Goal: Information Seeking & Learning: Understand process/instructions

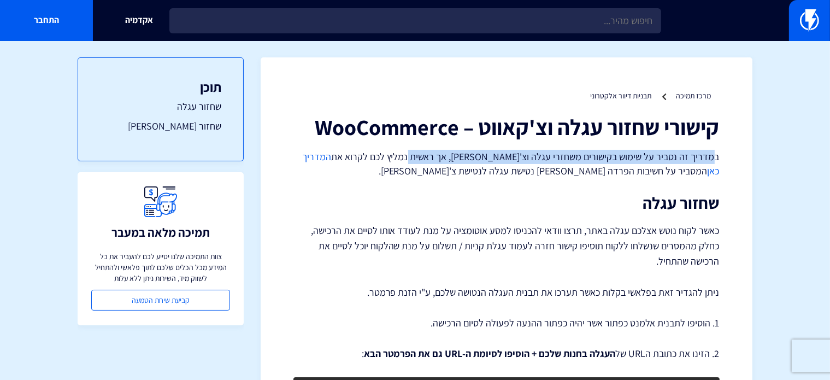
drag, startPoint x: 700, startPoint y: 157, endPoint x: 426, endPoint y: 163, distance: 273.4
click at [426, 163] on p "במדריך זה נסביר על שימוש בקישורים משחזרי עגלה וצ'קאווט, אך ראשית נמליץ לכם לקרו…" at bounding box center [507, 164] width 426 height 28
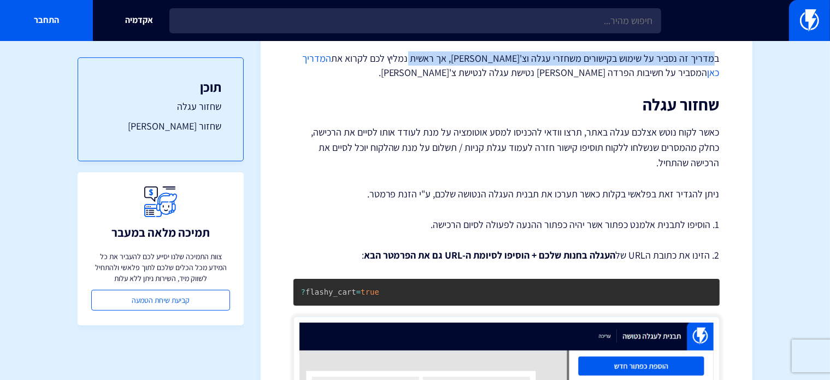
scroll to position [109, 0]
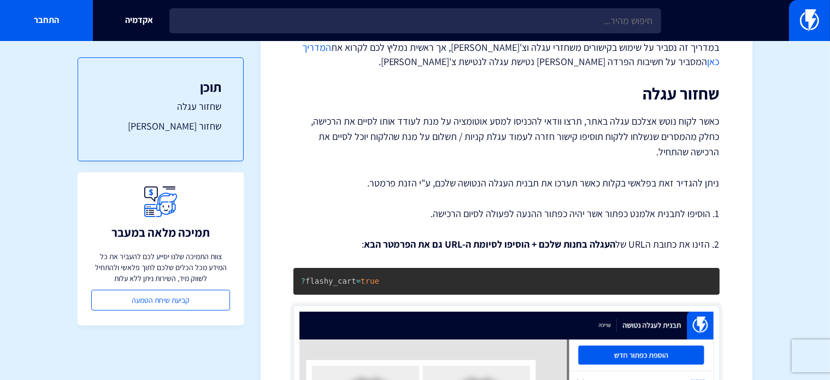
click at [661, 127] on p "כאשר לקוח נוטש אצלכם עגלה באתר, תרצו וודאי להכניסו למסע אוטומציה על מנת לעודד א…" at bounding box center [507, 137] width 426 height 46
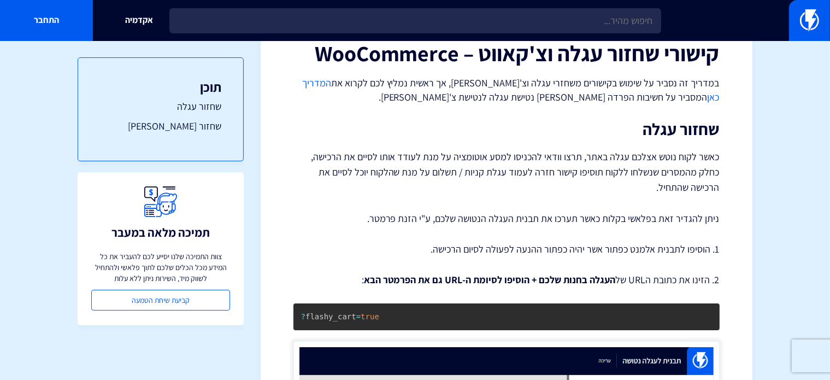
scroll to position [55, 0]
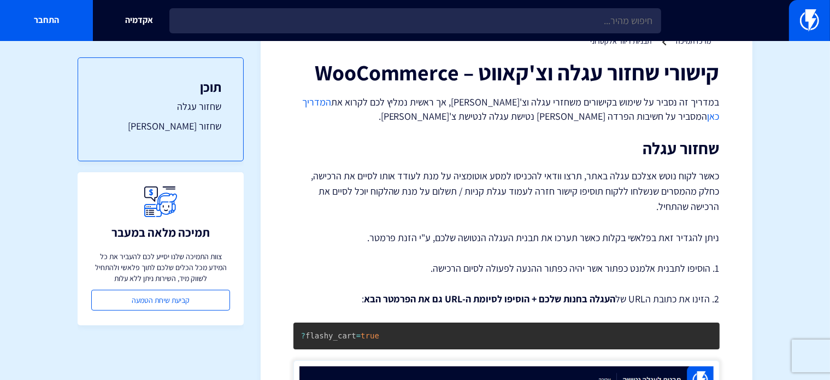
click at [361, 104] on link "המדריך כאן" at bounding box center [511, 109] width 418 height 27
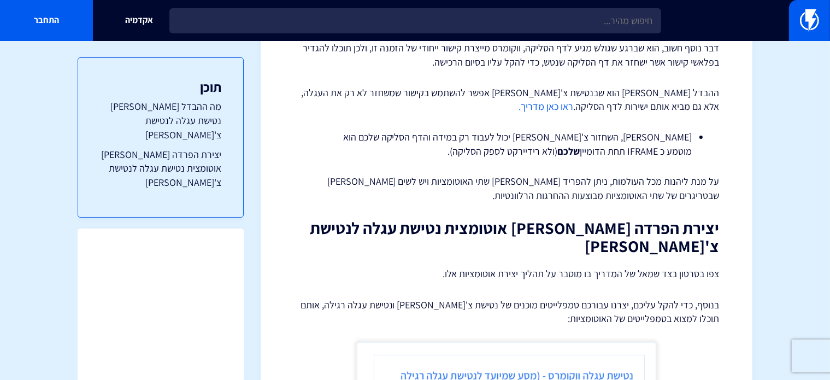
scroll to position [223, 0]
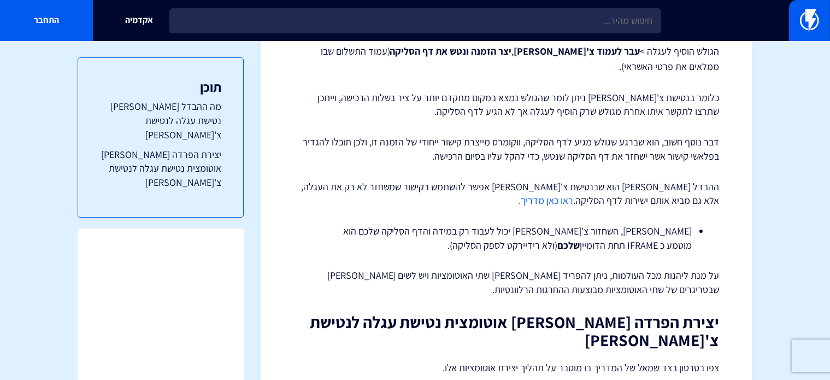
click at [574, 194] on link "ראו כאן מדריך." at bounding box center [546, 200] width 55 height 13
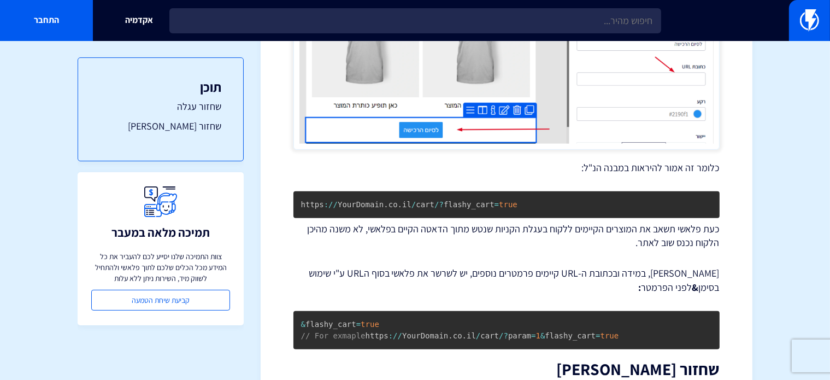
scroll to position [492, 0]
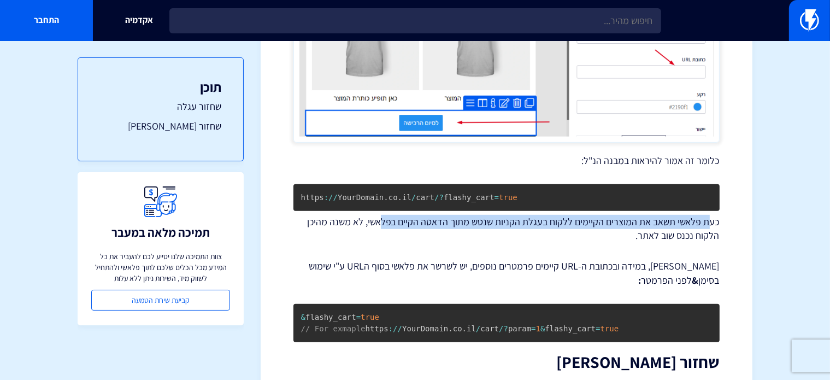
drag, startPoint x: 711, startPoint y: 224, endPoint x: 383, endPoint y: 226, distance: 328.0
click at [383, 226] on p "כעת פלאשי תשאב את המוצרים הקיימים ללקוח בעגלת הקניות שנטש מתוך הדאטה הקיים בפלא…" at bounding box center [507, 229] width 426 height 28
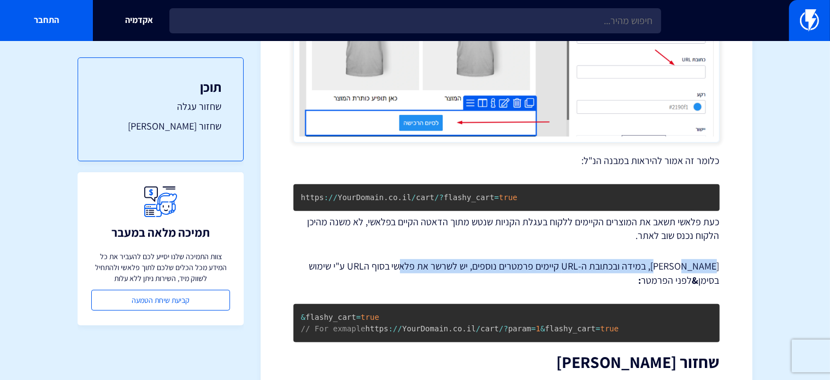
drag, startPoint x: 638, startPoint y: 268, endPoint x: 418, endPoint y: 268, distance: 219.8
click at [418, 268] on p "[PERSON_NAME], במידה ובכתובת ה-URL קיימים פרמטרים נוספים, יש לשרשר את פלאשי בסו…" at bounding box center [507, 273] width 426 height 28
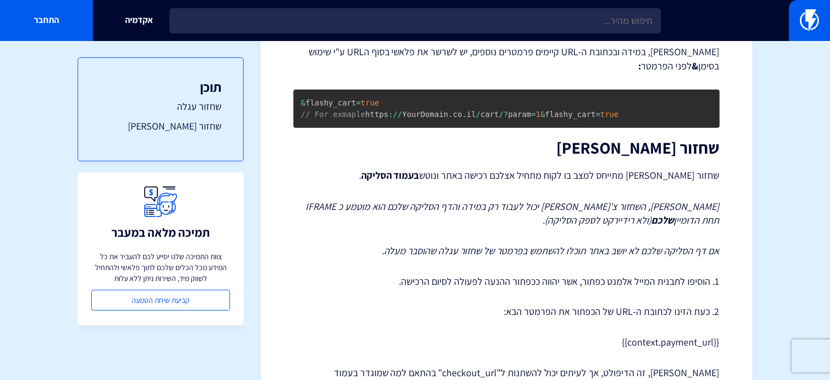
scroll to position [765, 0]
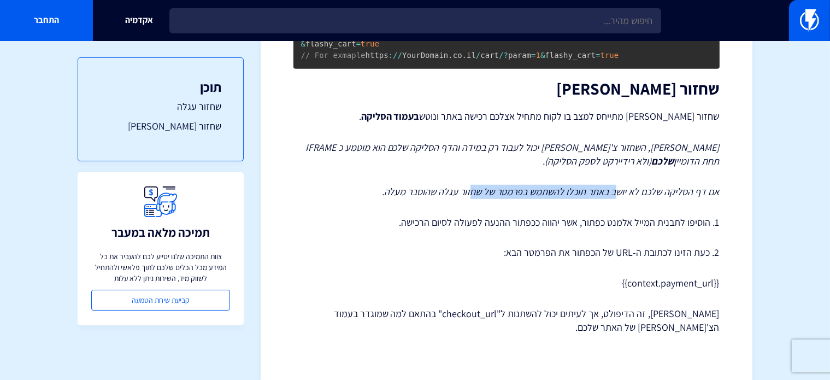
drag, startPoint x: 600, startPoint y: 205, endPoint x: 473, endPoint y: 206, distance: 126.8
click at [473, 198] on em "אם דף הסליקה שלכם לא יושב באתר תוכלו להשתמש בפרמטר של שחזור עגלה שהוסבר מעלה." at bounding box center [551, 191] width 338 height 13
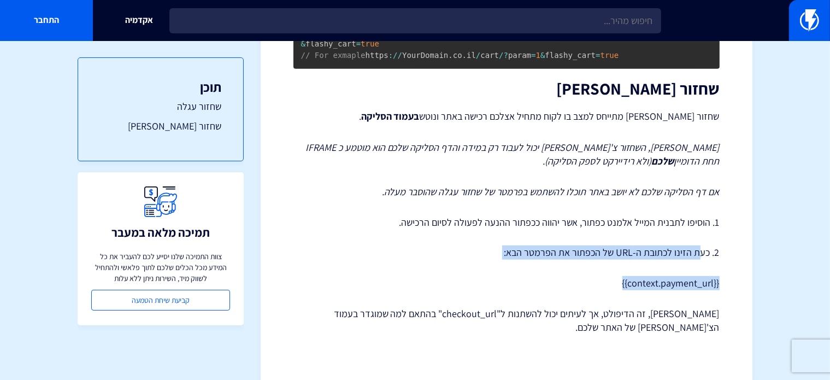
drag, startPoint x: 700, startPoint y: 264, endPoint x: 538, endPoint y: 284, distance: 163.1
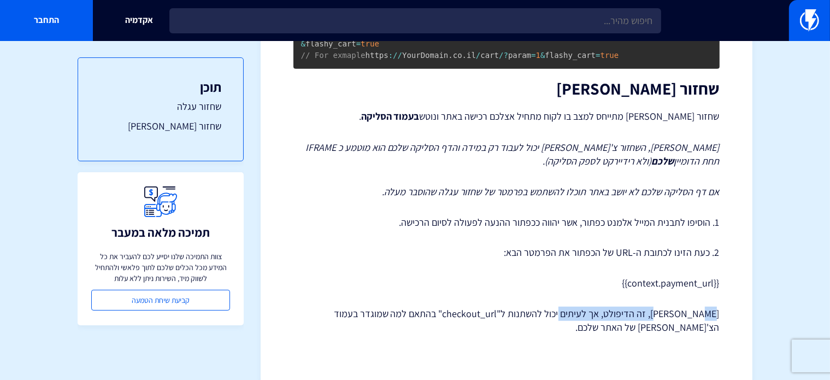
drag, startPoint x: 684, startPoint y: 323, endPoint x: 581, endPoint y: 323, distance: 103.3
click at [581, 323] on p "[PERSON_NAME], זה הדיפולט, אך לעיתים יכול להשתנות ל"checkout_url" בהתאם למה שמו…" at bounding box center [507, 321] width 426 height 28
click at [580, 322] on p "[PERSON_NAME], זה הדיפולט, אך לעיתים יכול להשתנות ל"checkout_url" בהתאם למה שמו…" at bounding box center [507, 321] width 426 height 28
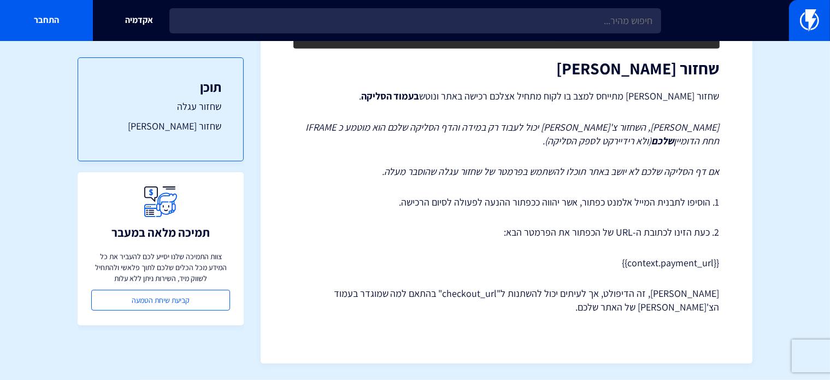
scroll to position [797, 0]
drag, startPoint x: 540, startPoint y: 295, endPoint x: 485, endPoint y: 289, distance: 54.5
click at [485, 289] on p "[PERSON_NAME], זה הדיפולט, אך לעיתים יכול להשתנות ל"checkout_url" בהתאם למה שמו…" at bounding box center [507, 300] width 426 height 28
click at [623, 265] on p "{{context.payment_url}}" at bounding box center [507, 263] width 426 height 14
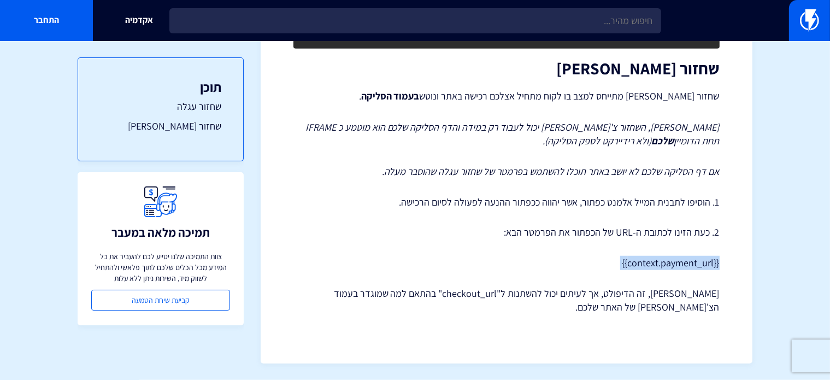
click at [623, 265] on p "{{context.payment_url}}" at bounding box center [507, 263] width 426 height 14
copy div "{{context.payment_url}}"
click at [664, 266] on p "{{context.payment_url}}" at bounding box center [507, 263] width 426 height 14
drag, startPoint x: 540, startPoint y: 295, endPoint x: 487, endPoint y: 295, distance: 53.6
click at [487, 295] on p "[PERSON_NAME], זה הדיפולט, אך לעיתים יכול להשתנות ל"checkout_url" בהתאם למה שמו…" at bounding box center [507, 300] width 426 height 28
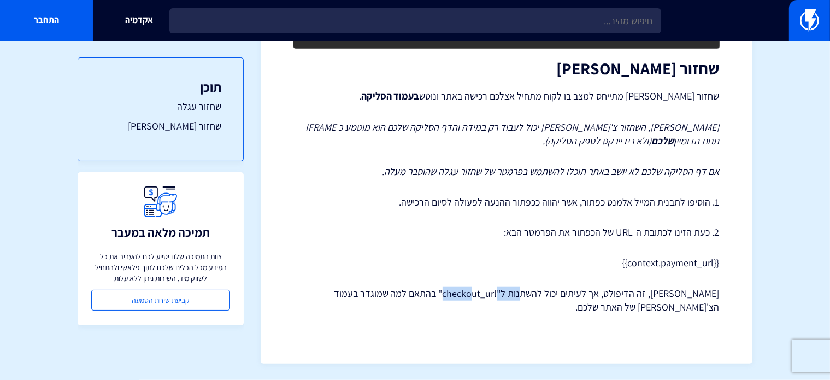
copy p "checkout_url"
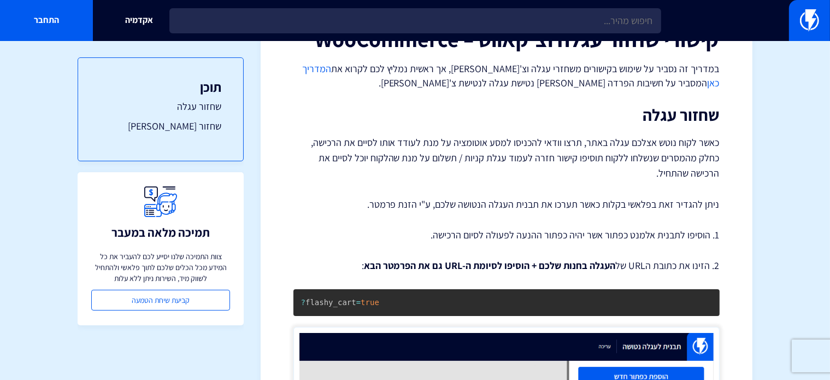
scroll to position [86, 0]
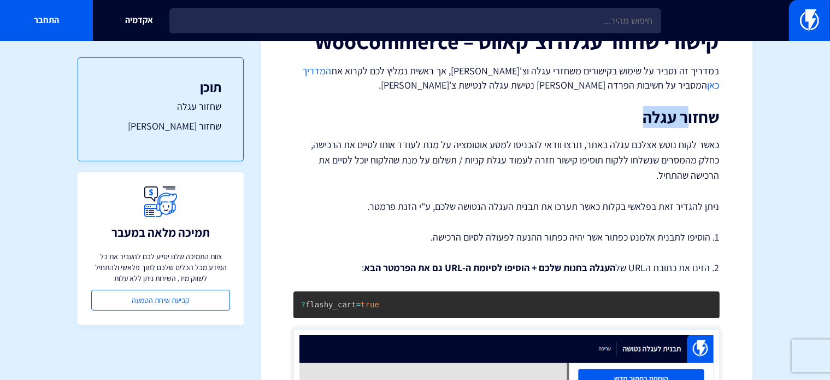
drag, startPoint x: 677, startPoint y: 114, endPoint x: 695, endPoint y: 110, distance: 18.9
click at [695, 110] on h2 "שחזור עגלה" at bounding box center [507, 117] width 426 height 18
click at [695, 111] on h2 "שחזור עגלה" at bounding box center [507, 117] width 426 height 18
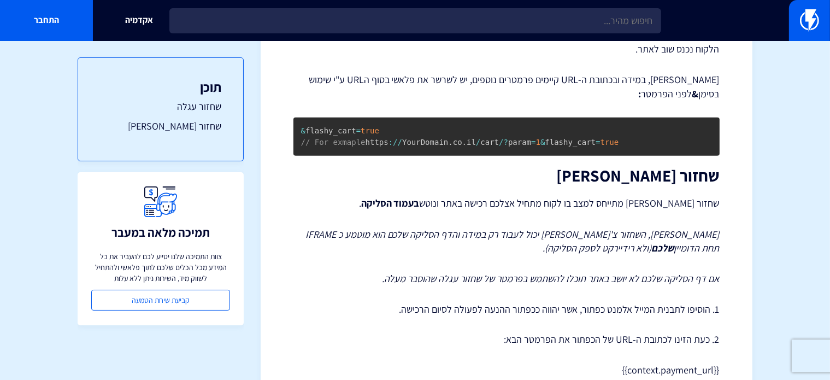
scroll to position [742, 0]
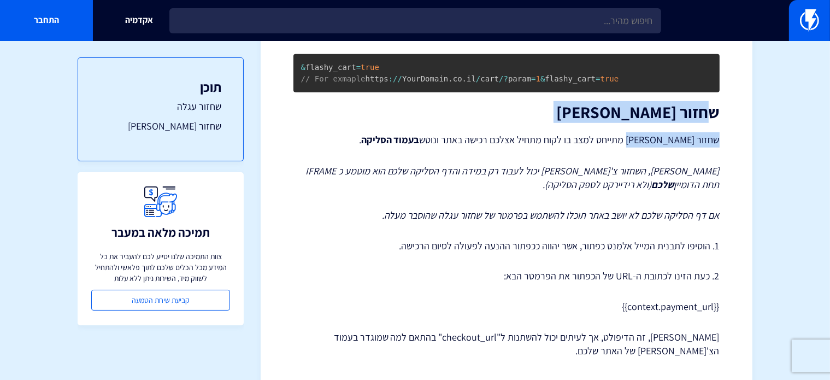
drag, startPoint x: 658, startPoint y: 133, endPoint x: 644, endPoint y: 134, distance: 14.3
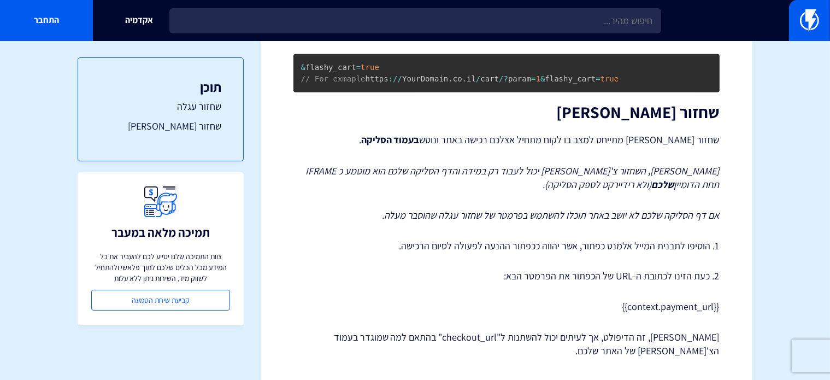
click at [638, 147] on p "שחזור [PERSON_NAME] מתייחס למצב בו לקוח מתחיל אצלכם רכישה באתר ונוטש בעמוד הסלי…" at bounding box center [507, 139] width 426 height 15
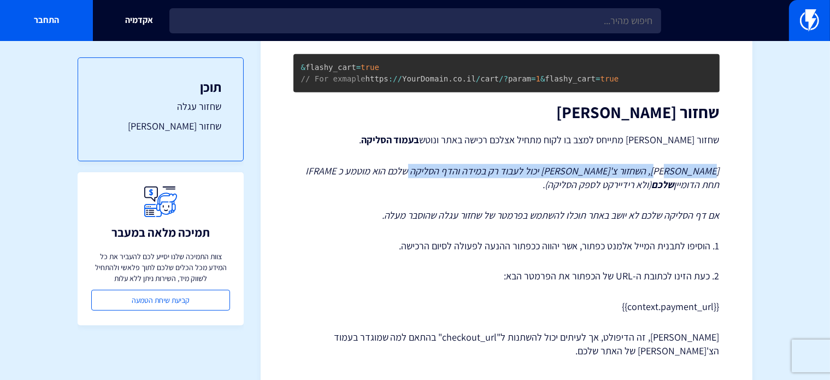
drag, startPoint x: 693, startPoint y: 184, endPoint x: 435, endPoint y: 186, distance: 258.1
click at [435, 186] on em "[PERSON_NAME], השחזור צ'[PERSON_NAME] יכול לעבוד רק במידה והדף הסליקה שלכם הוא …" at bounding box center [513, 178] width 414 height 27
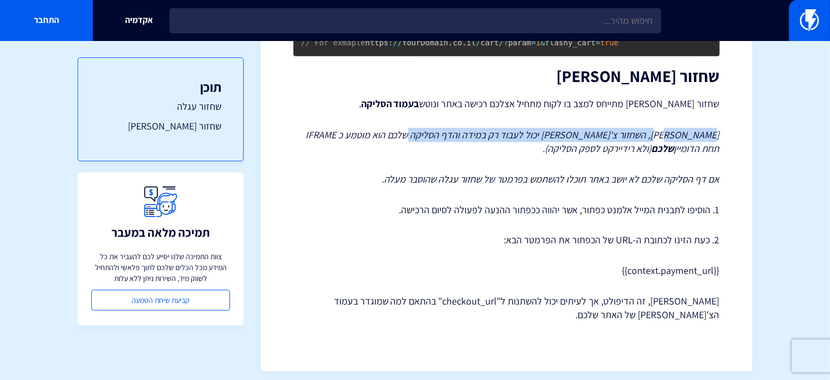
scroll to position [797, 0]
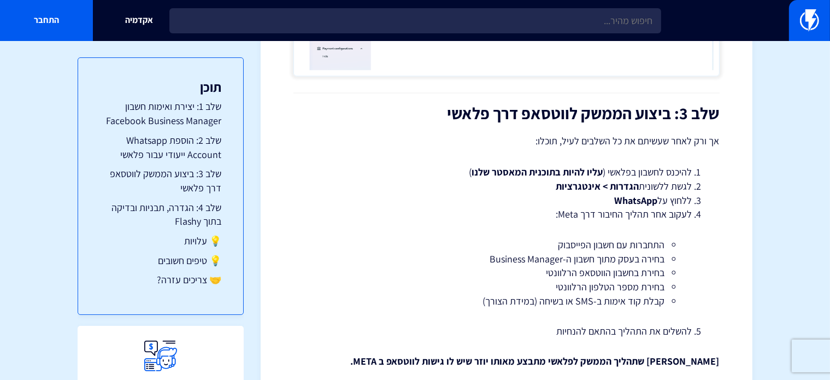
scroll to position [1749, 0]
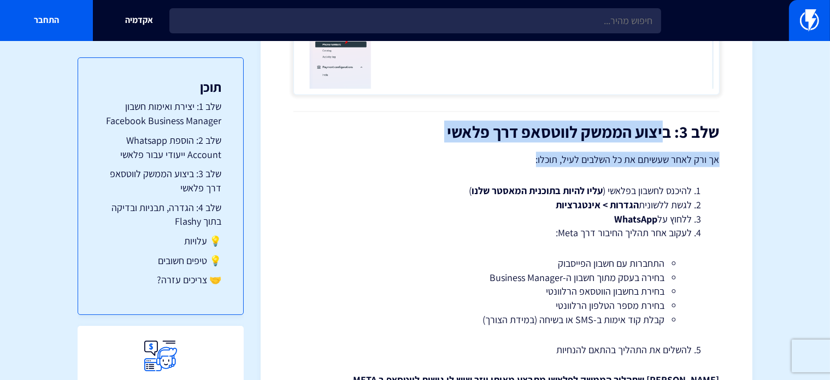
drag, startPoint x: 595, startPoint y: 126, endPoint x: 475, endPoint y: 130, distance: 120.3
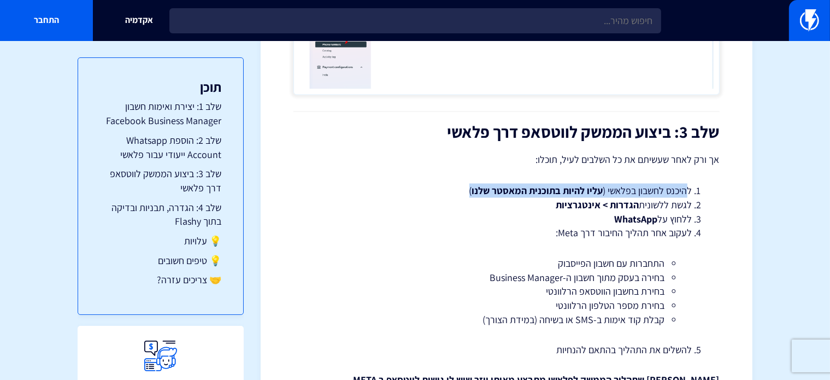
drag, startPoint x: 675, startPoint y: 177, endPoint x: 466, endPoint y: 178, distance: 208.8
click at [466, 184] on li "להיכנס לחשבון בפלאשי ( עליו להיות בתוכנית המאסטר שלנו )" at bounding box center [507, 191] width 372 height 14
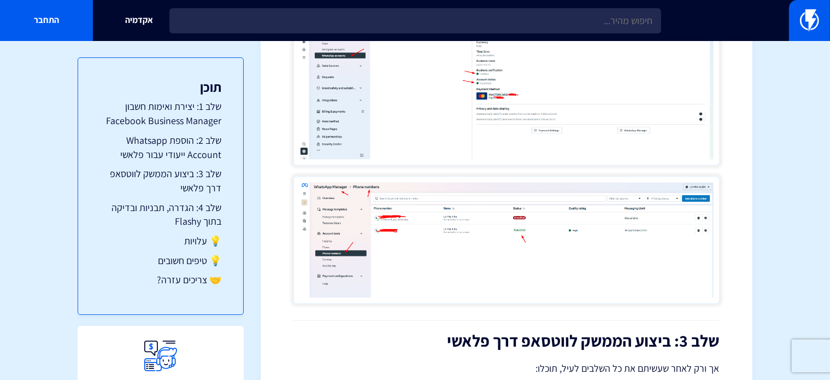
scroll to position [1531, 0]
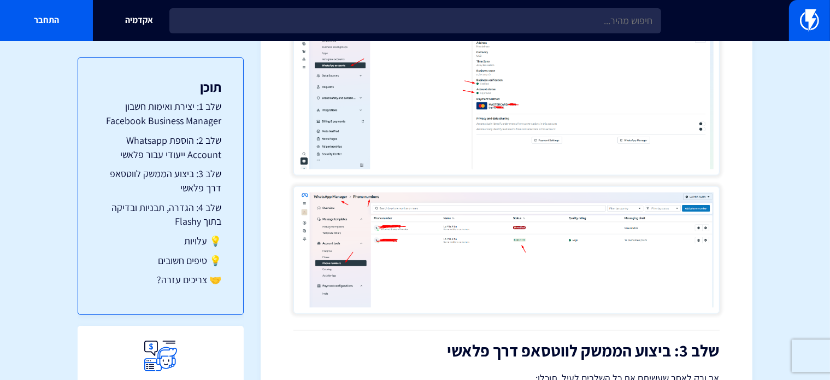
click at [512, 227] on img at bounding box center [507, 249] width 426 height 127
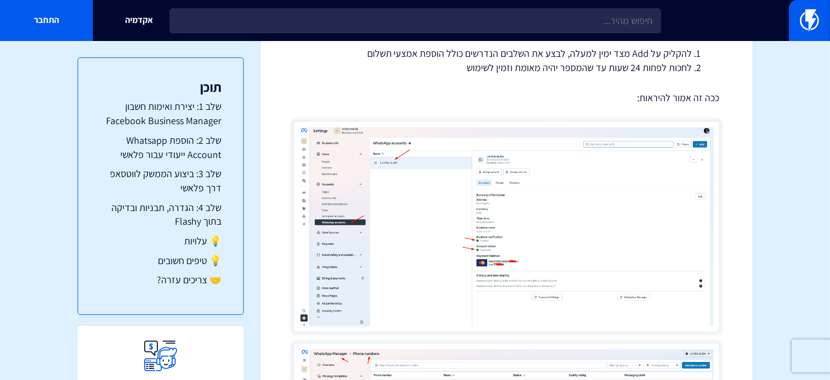
scroll to position [1367, 0]
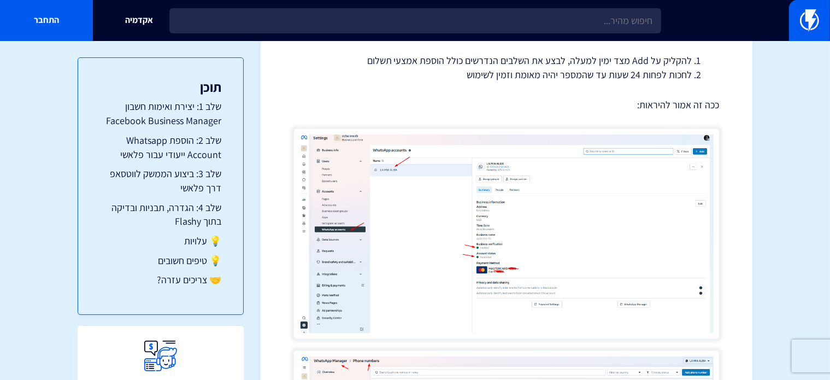
click at [500, 195] on img at bounding box center [507, 233] width 426 height 211
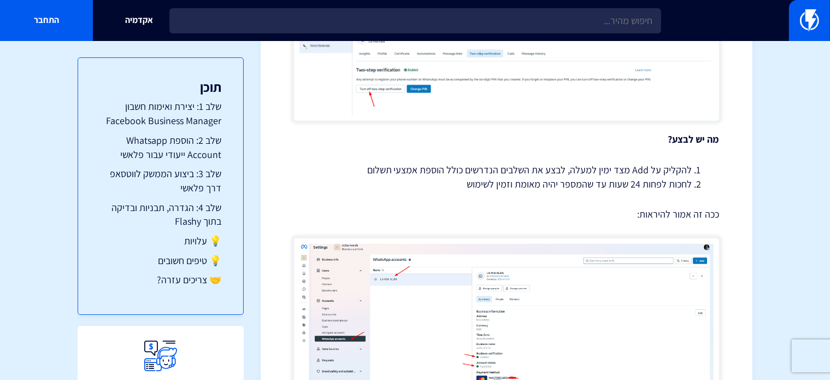
scroll to position [1148, 0]
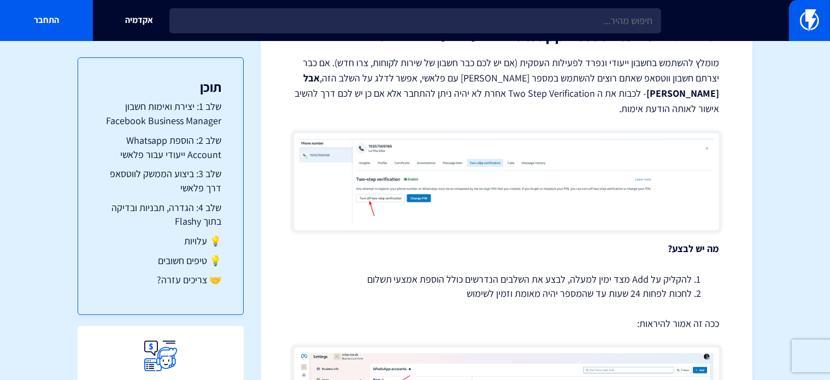
click at [390, 170] on img at bounding box center [507, 182] width 426 height 98
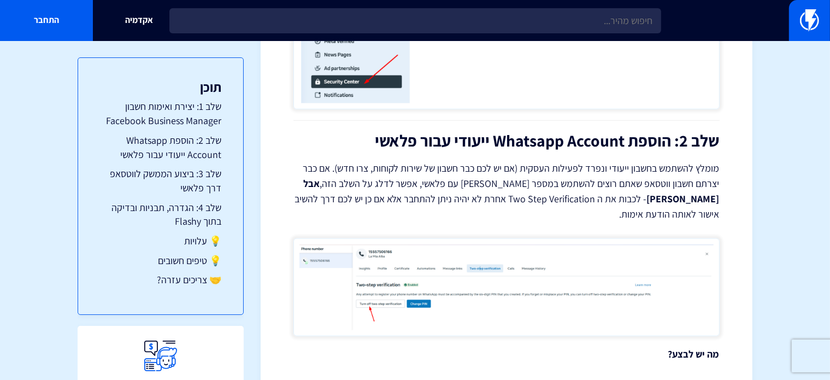
scroll to position [1039, 0]
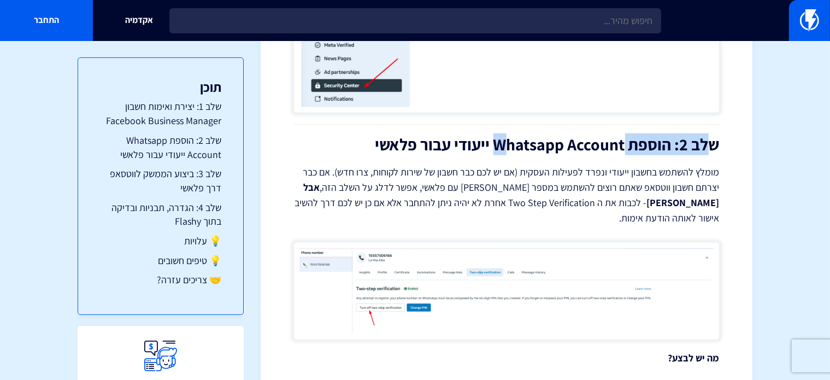
drag, startPoint x: 710, startPoint y: 136, endPoint x: 501, endPoint y: 143, distance: 209.0
click at [501, 143] on h2 "שלב 2: הוספת Whatsapp Account ייעודי עבור פלאשי" at bounding box center [507, 145] width 426 height 18
click at [499, 144] on h2 "שלב 2: הוספת Whatsapp Account ייעודי עבור פלאשי" at bounding box center [507, 145] width 426 height 18
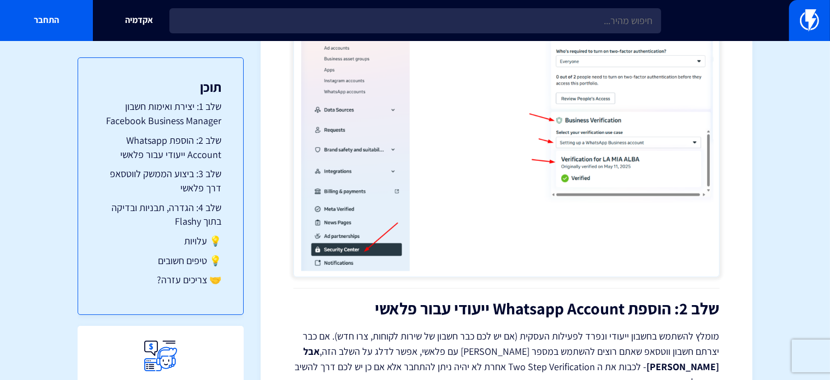
scroll to position [984, 0]
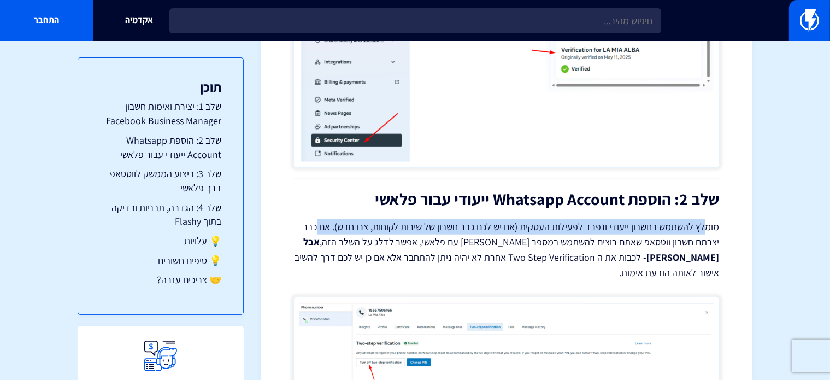
drag, startPoint x: 707, startPoint y: 226, endPoint x: 320, endPoint y: 229, distance: 387.1
click at [320, 229] on p "מומלץ להשתמש בחשבון ייעודי ונפרד לפעילות העסקית (אם יש לכם כבר חשבון של שירות ל…" at bounding box center [507, 249] width 426 height 61
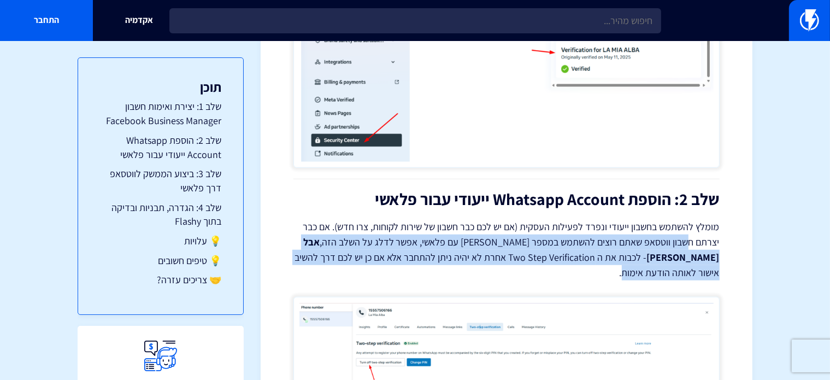
drag, startPoint x: 684, startPoint y: 240, endPoint x: 310, endPoint y: 253, distance: 374.7
click at [310, 253] on p "מומלץ להשתמש בחשבון ייעודי ונפרד לפעילות העסקית (אם יש לכם כבר חשבון של שירות ל…" at bounding box center [507, 249] width 426 height 61
click at [499, 249] on p "מומלץ להשתמש בחשבון ייעודי ונפרד לפעילות העסקית (אם יש לכם כבר חשבון של שירות ל…" at bounding box center [507, 249] width 426 height 61
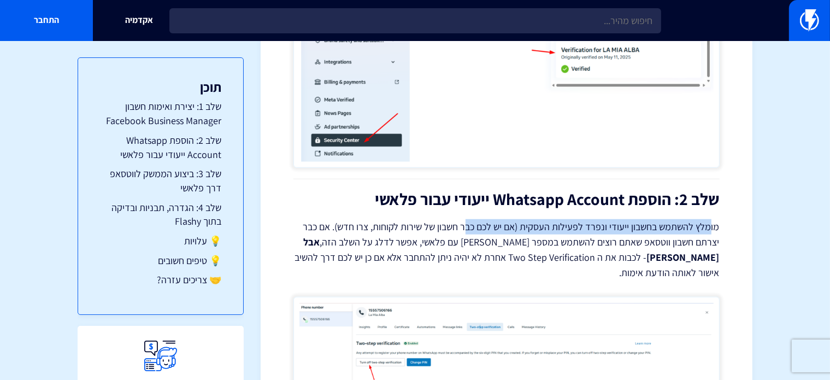
drag, startPoint x: 681, startPoint y: 229, endPoint x: 468, endPoint y: 233, distance: 213.2
click at [468, 233] on p "מומלץ להשתמש בחשבון ייעודי ונפרד לפעילות העסקית (אם יש לכם כבר חשבון של שירות ל…" at bounding box center [507, 249] width 426 height 61
click at [469, 233] on p "מומלץ להשתמש בחשבון ייעודי ונפרד לפעילות העסקית (אם יש לכם כבר חשבון של שירות ל…" at bounding box center [507, 249] width 426 height 61
click at [354, 249] on p "מומלץ להשתמש בחשבון ייעודי ונפרד לפעילות העסקית (אם יש לכם כבר חשבון של שירות ל…" at bounding box center [507, 249] width 426 height 61
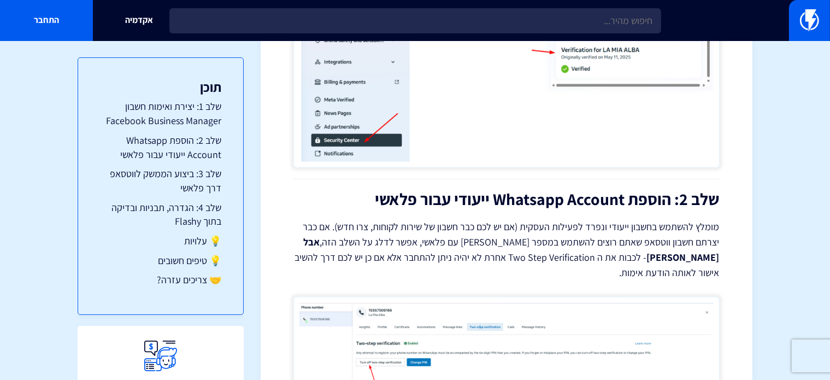
drag, startPoint x: 715, startPoint y: 255, endPoint x: 702, endPoint y: 256, distance: 12.6
click at [715, 255] on p "מומלץ להשתמש בחשבון ייעודי ונפרד לפעילות העסקית (אם יש לכם כבר חשבון של שירות ל…" at bounding box center [507, 249] width 426 height 61
drag, startPoint x: 702, startPoint y: 256, endPoint x: 623, endPoint y: 256, distance: 79.3
click at [625, 256] on p "מומלץ להשתמש בחשבון ייעודי ונפרד לפעילות העסקית (אם יש לכם כבר חשבון של שירות ל…" at bounding box center [507, 249] width 426 height 61
click at [561, 259] on p "מומלץ להשתמש בחשבון ייעודי ונפרד לפעילות העסקית (אם יש לכם כבר חשבון של שירות ל…" at bounding box center [507, 249] width 426 height 61
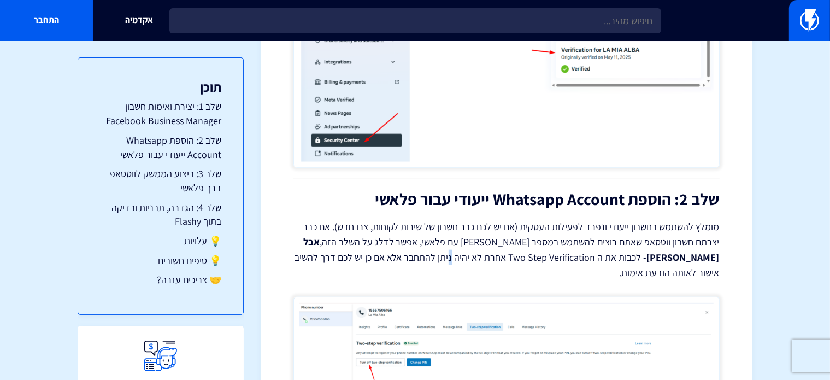
click at [561, 259] on p "מומלץ להשתמש בחשבון ייעודי ונפרד לפעילות העסקית (אם יש לכם כבר חשבון של שירות ל…" at bounding box center [507, 249] width 426 height 61
drag, startPoint x: 598, startPoint y: 255, endPoint x: 486, endPoint y: 262, distance: 112.3
click at [486, 262] on p "מומלץ להשתמש בחשבון ייעודי ונפרד לפעילות העסקית (אם יש לכם כבר חשבון של שירות ל…" at bounding box center [507, 249] width 426 height 61
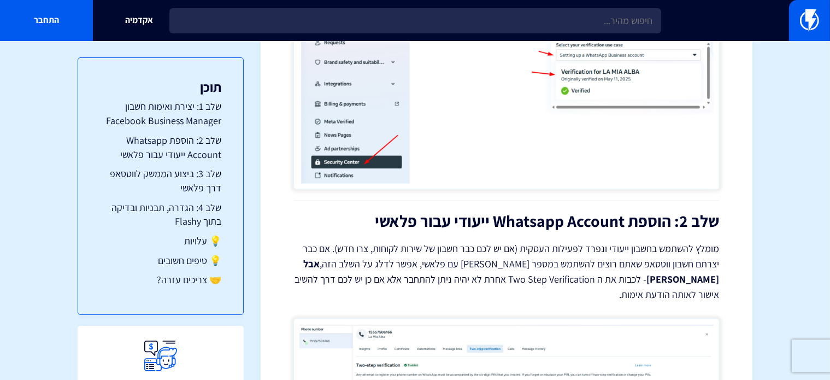
scroll to position [1093, 0]
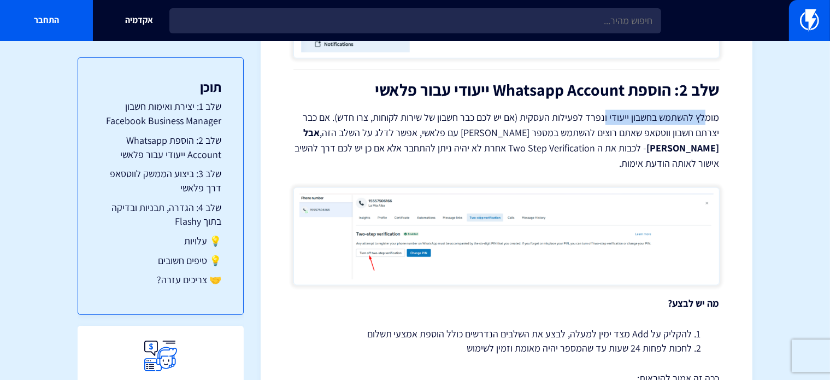
drag, startPoint x: 709, startPoint y: 112, endPoint x: 606, endPoint y: 114, distance: 102.8
click at [606, 114] on p "מומלץ להשתמש בחשבון ייעודי ונפרד לפעילות העסקית (אם יש לכם כבר חשבון של שירות ל…" at bounding box center [507, 140] width 426 height 61
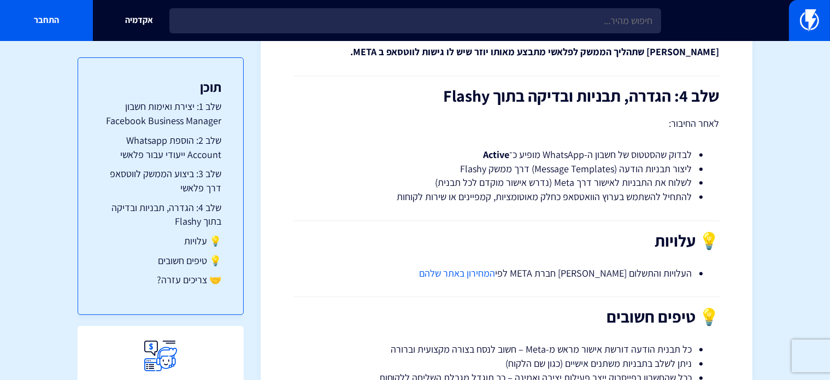
scroll to position [2234, 0]
